Goal: Find specific page/section: Find specific page/section

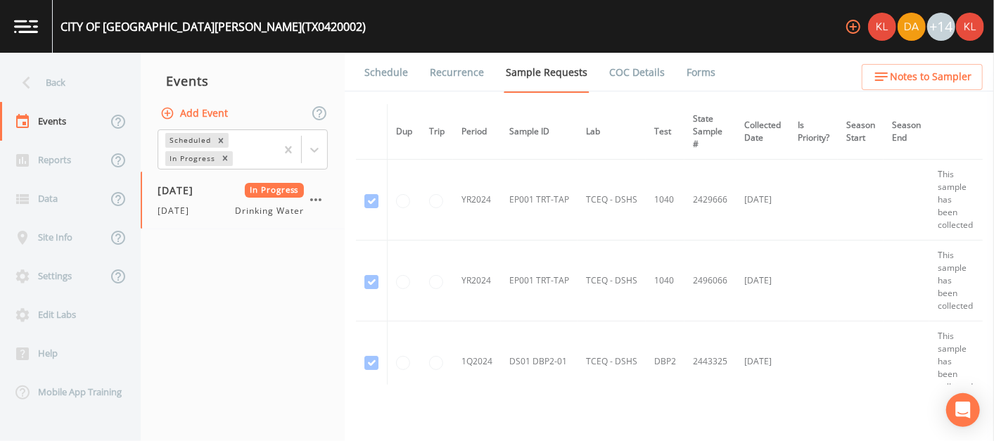
scroll to position [217, 0]
